Goal: Register for event/course

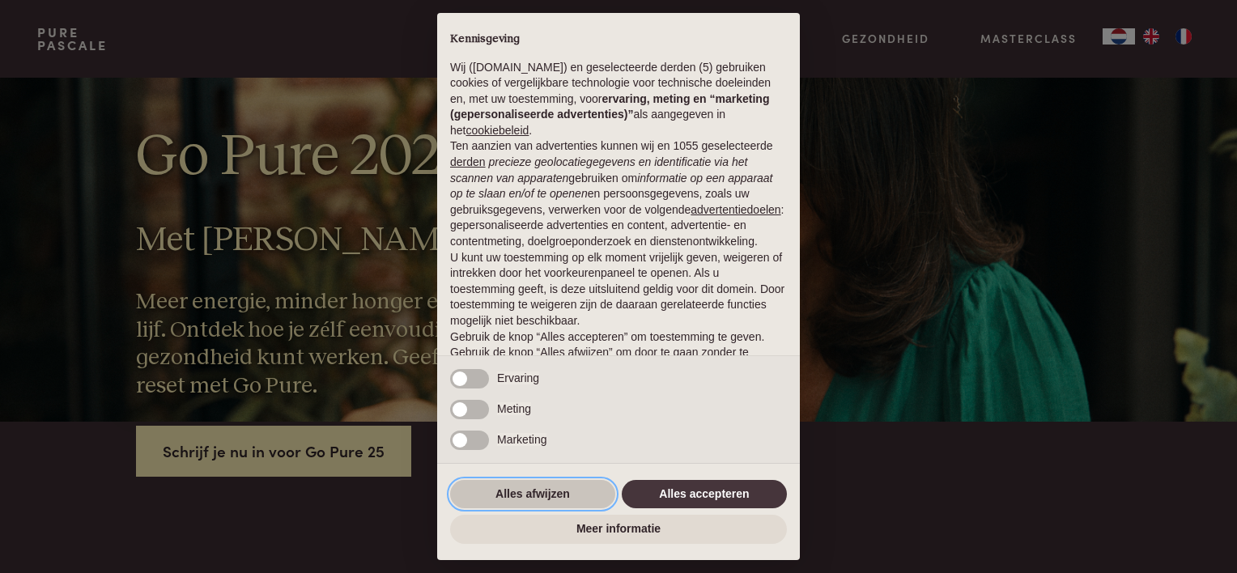
click at [564, 489] on button "Alles afwijzen" at bounding box center [532, 494] width 165 height 29
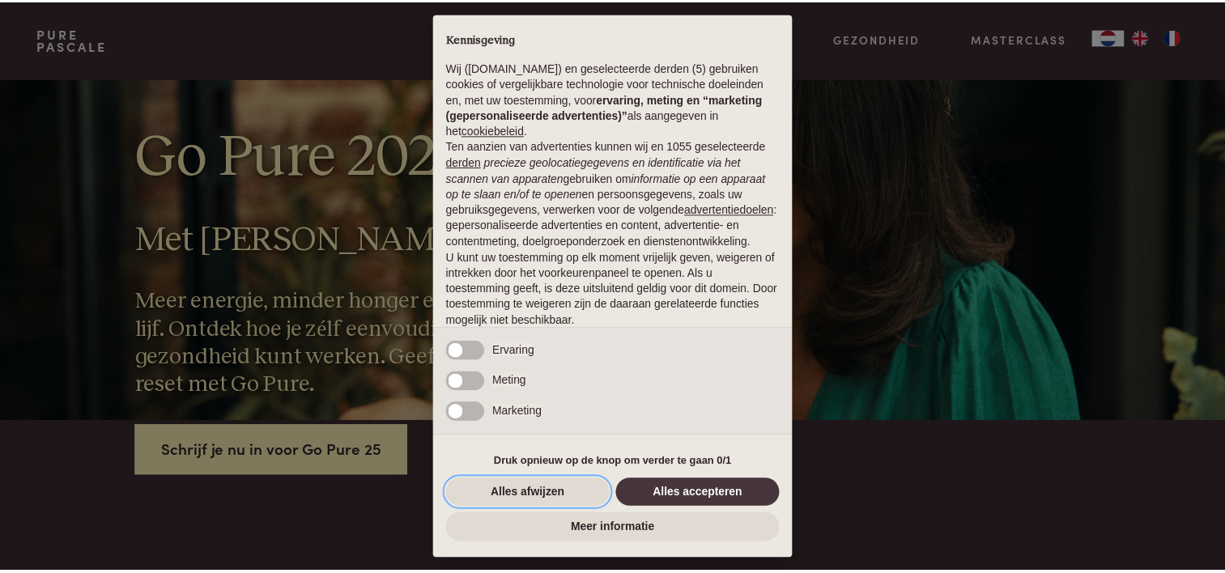
scroll to position [78, 0]
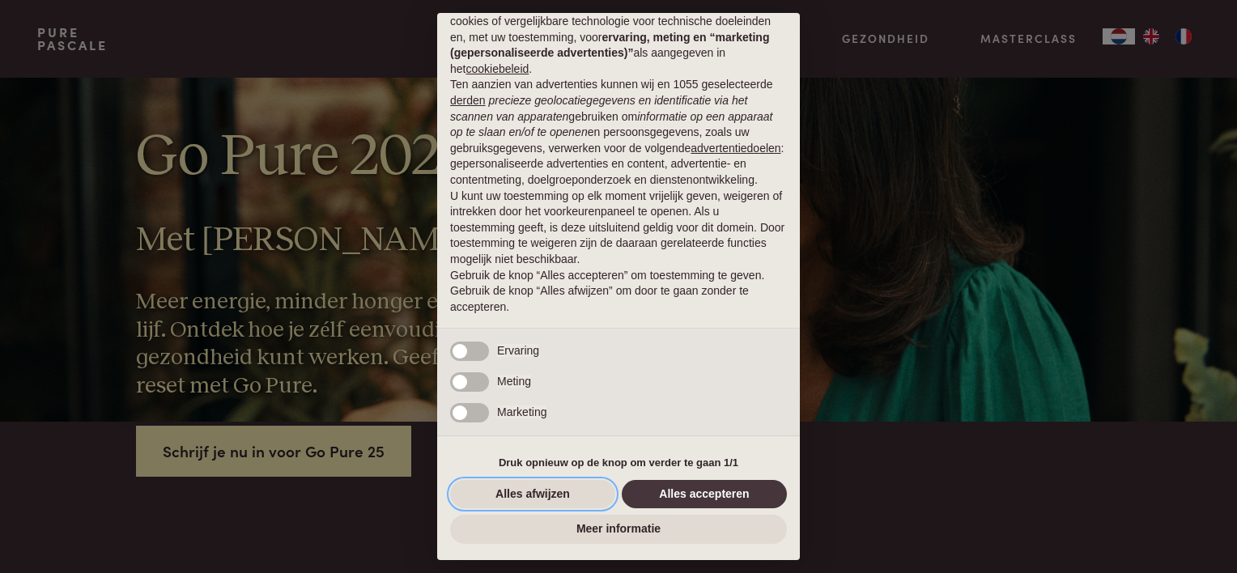
click at [564, 489] on button "Alles afwijzen" at bounding box center [532, 494] width 165 height 29
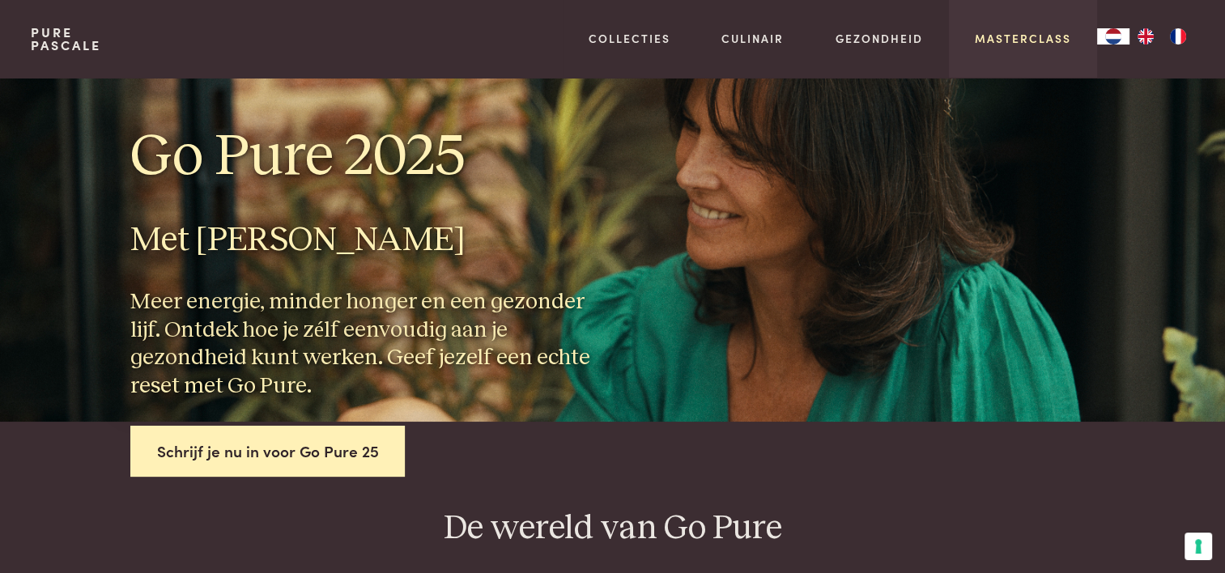
click at [1020, 42] on link "Masterclass" at bounding box center [1022, 38] width 96 height 17
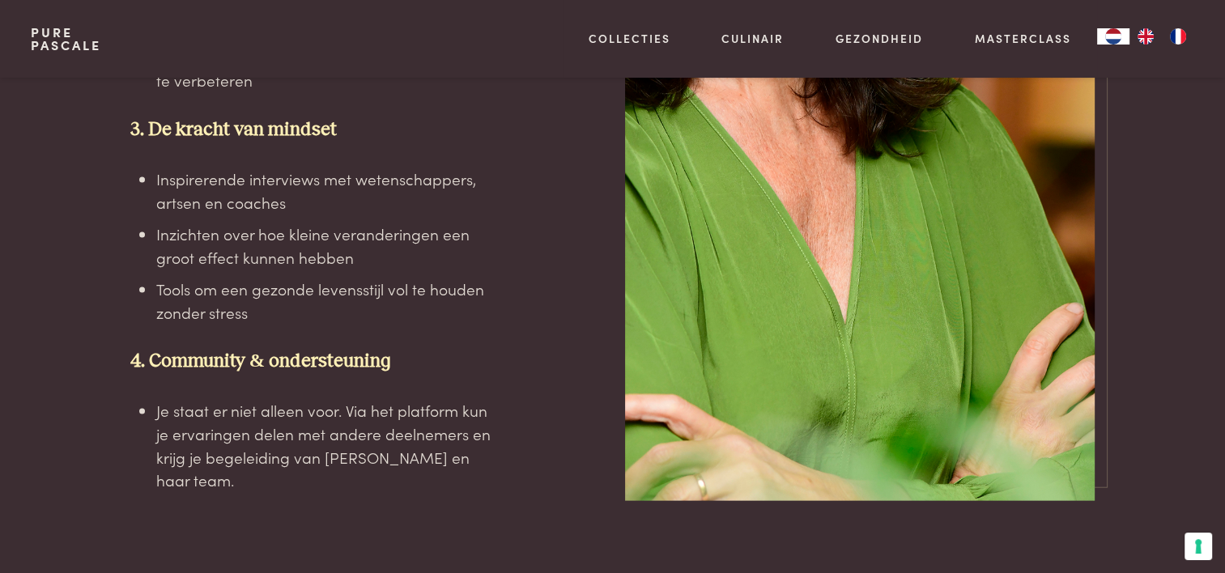
scroll to position [3367, 0]
